Goal: Task Accomplishment & Management: Manage account settings

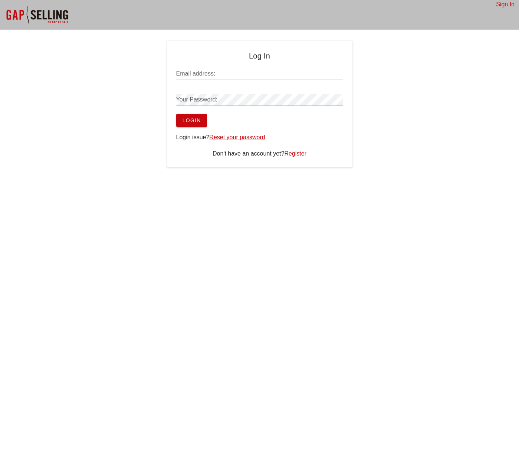
click at [212, 75] on input "Email address:" at bounding box center [259, 74] width 167 height 12
click at [184, 118] on span "Login" at bounding box center [191, 120] width 19 height 6
drag, startPoint x: 178, startPoint y: 72, endPoint x: 173, endPoint y: 72, distance: 4.4
click at [173, 72] on div "Log In Email address: [EMAIL_ADDRESS][DOMAIN_NAME] Your Password: Login Login i…" at bounding box center [259, 104] width 185 height 127
type input "[EMAIL_ADDRESS][DOMAIN_NAME]"
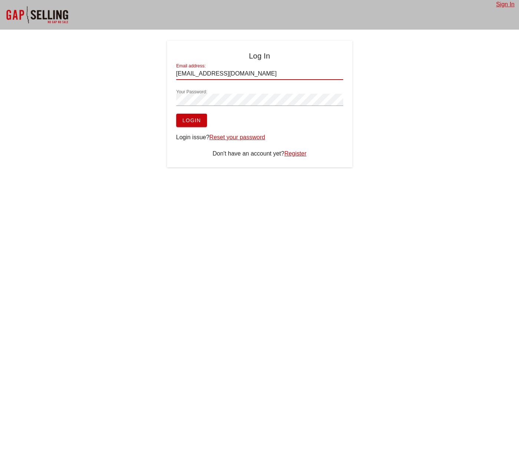
click at [176, 114] on button "Login" at bounding box center [191, 120] width 31 height 13
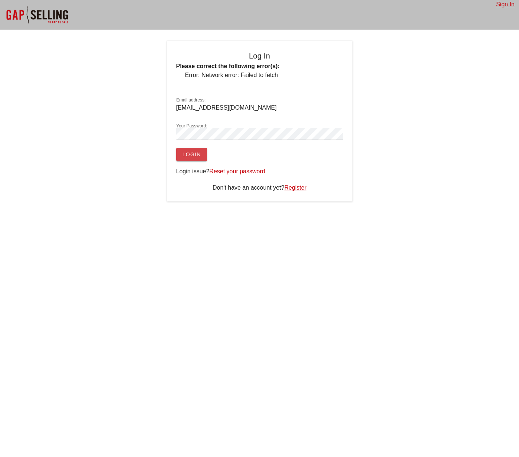
click at [194, 154] on span "Login" at bounding box center [191, 155] width 19 height 6
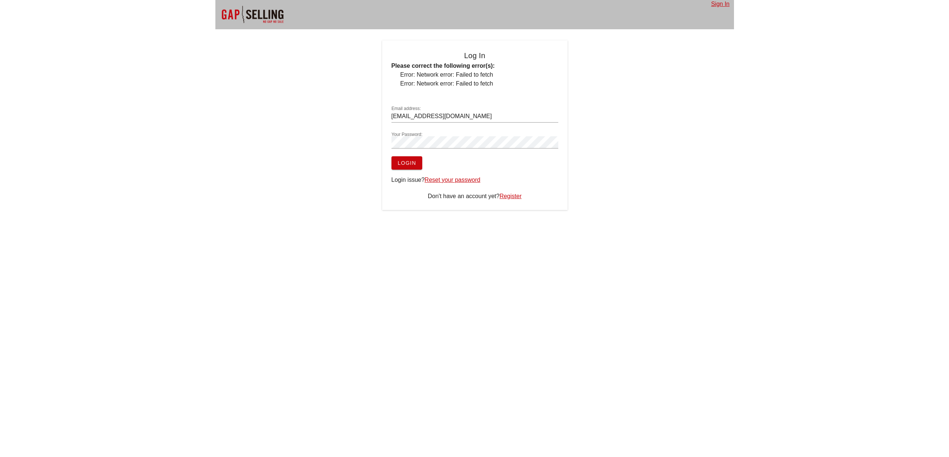
scroll to position [1, 0]
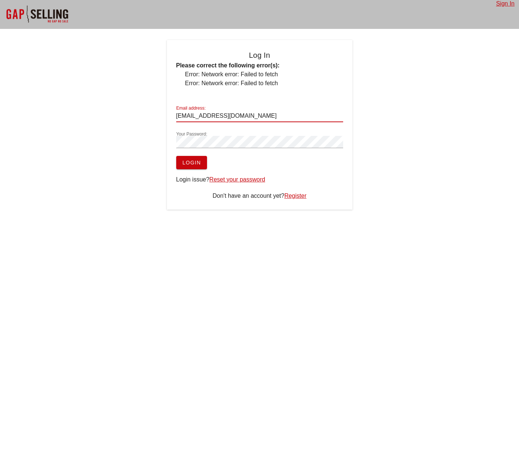
drag, startPoint x: 225, startPoint y: 115, endPoint x: 192, endPoint y: 115, distance: 33.0
click at [192, 115] on input "Jack@securenetmd.com" at bounding box center [259, 116] width 167 height 12
click at [196, 162] on span "Login" at bounding box center [191, 163] width 19 height 6
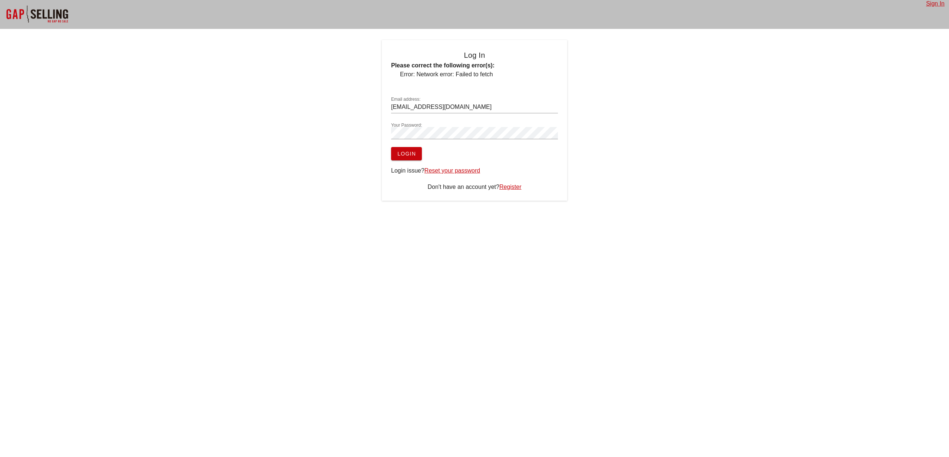
click at [518, 4] on link "Sign In" at bounding box center [935, 3] width 19 height 6
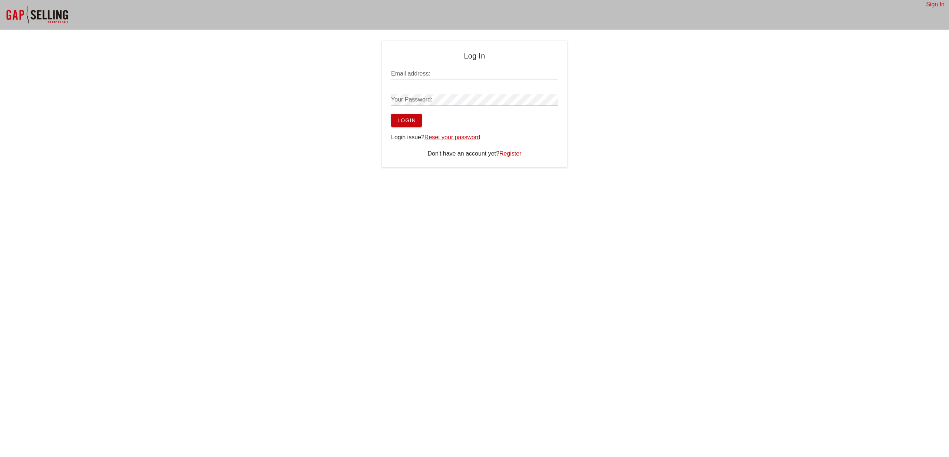
click at [506, 156] on link "Register" at bounding box center [510, 153] width 22 height 6
click at [453, 139] on link "Reset your password" at bounding box center [452, 137] width 56 height 6
click at [436, 68] on input "Email address:" at bounding box center [474, 74] width 167 height 12
type input "Jack@securenetmd.com"
click at [409, 119] on span "Login" at bounding box center [406, 120] width 19 height 6
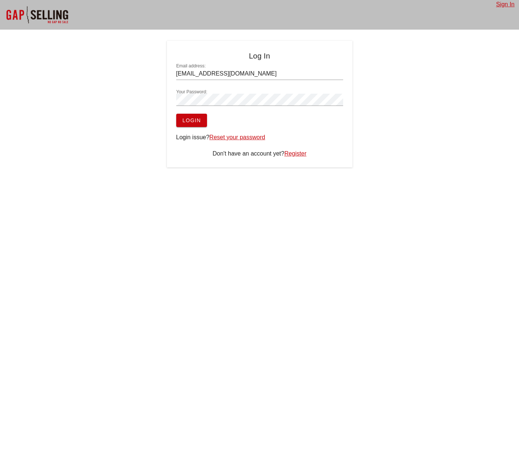
click at [197, 116] on button "Login" at bounding box center [191, 120] width 31 height 13
